Goal: Find specific page/section

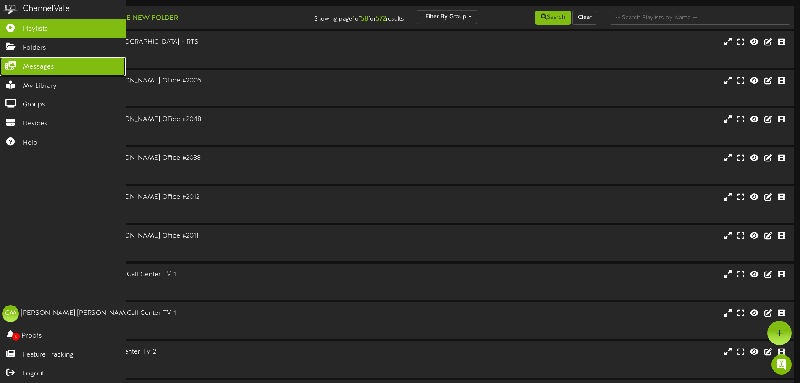
click at [40, 71] on link "Messages" at bounding box center [63, 66] width 126 height 19
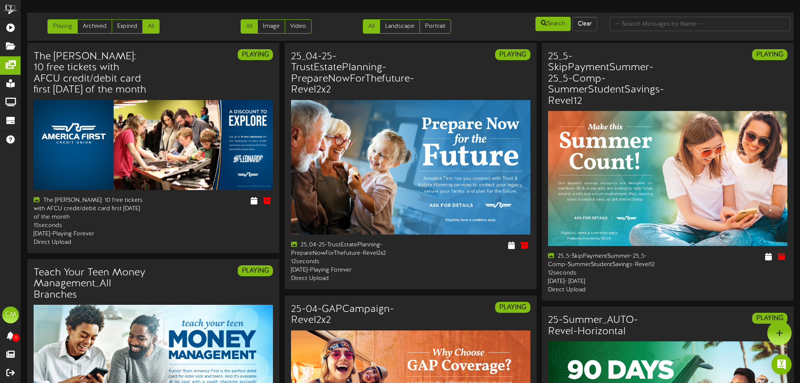
click at [151, 29] on link "All" at bounding box center [150, 26] width 17 height 14
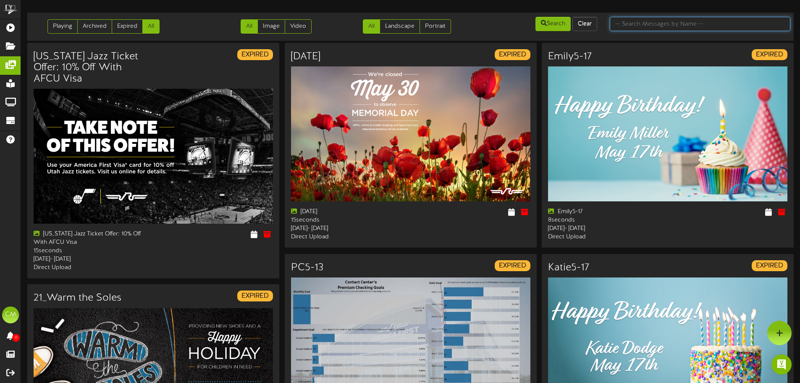
click at [635, 23] on input "text" at bounding box center [700, 24] width 181 height 14
type input "4.25"
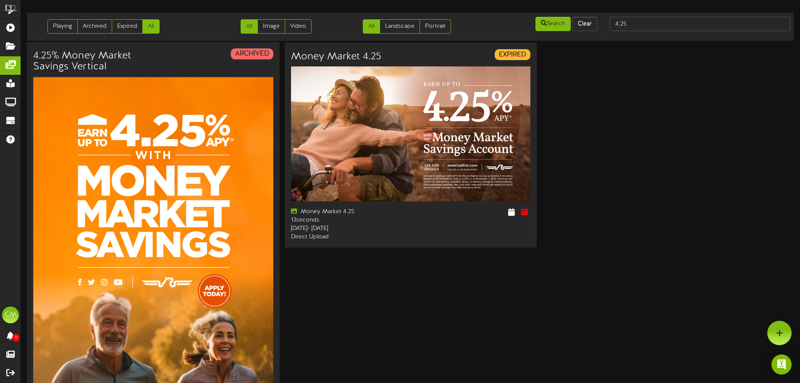
click at [180, 255] on img at bounding box center [153, 290] width 240 height 427
